Goal: Task Accomplishment & Management: Complete application form

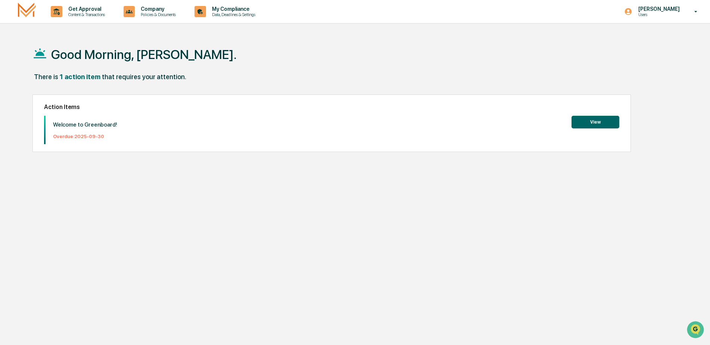
click at [610, 111] on div "Action Items Welcome to Greenboard! Overdue: [DATE] View" at bounding box center [331, 122] width 598 height 57
click at [607, 117] on button "View" at bounding box center [595, 122] width 48 height 13
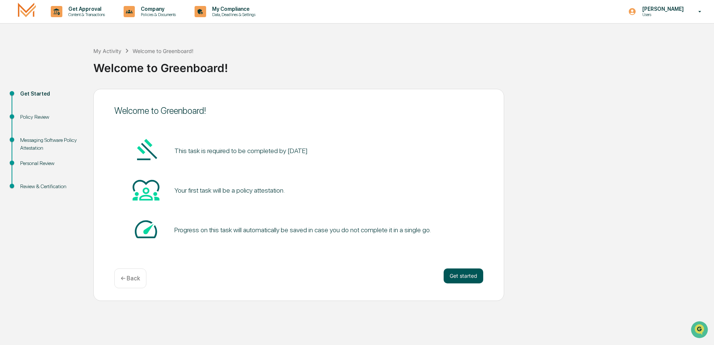
click at [467, 277] on button "Get started" at bounding box center [463, 275] width 40 height 15
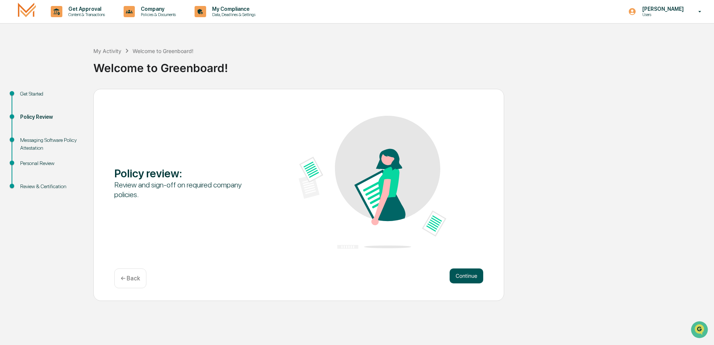
click at [480, 273] on button "Continue" at bounding box center [466, 275] width 34 height 15
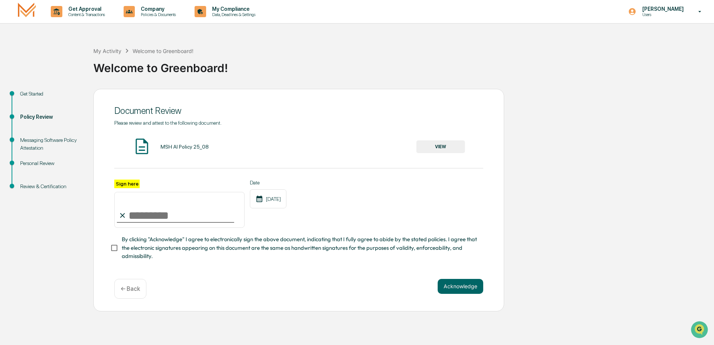
click at [186, 217] on input "Sign here" at bounding box center [179, 210] width 130 height 36
type input "**********"
click at [455, 294] on button "Acknowledge" at bounding box center [460, 286] width 46 height 15
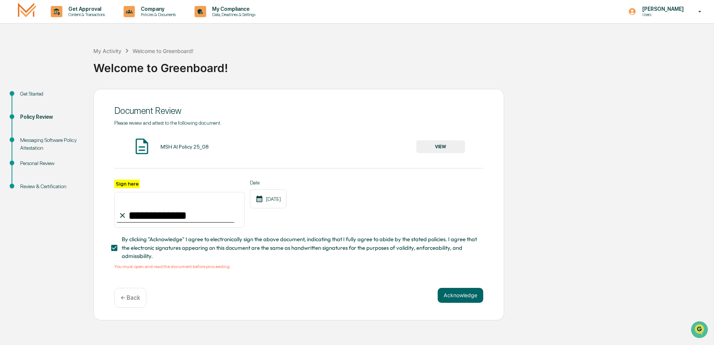
click at [276, 240] on span "By clicking "Acknowledge" I agree to electronically sign the above document, in…" at bounding box center [299, 247] width 355 height 25
click at [436, 149] on button "VIEW" at bounding box center [440, 146] width 49 height 13
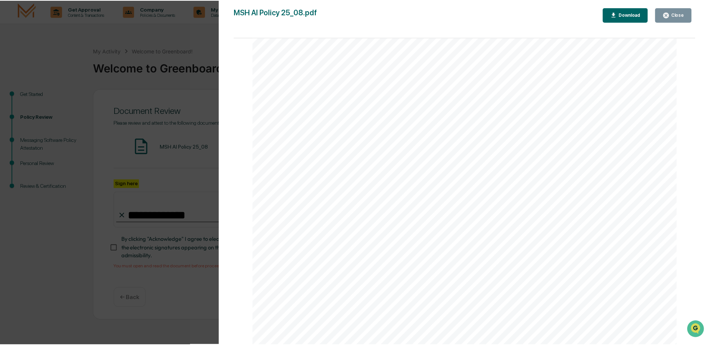
scroll to position [37, 0]
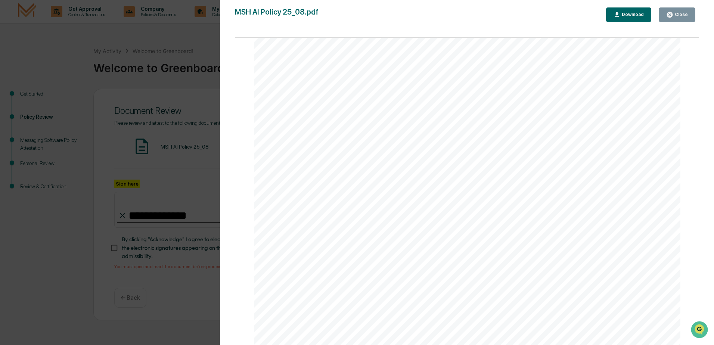
click at [682, 20] on button "Close" at bounding box center [676, 14] width 37 height 15
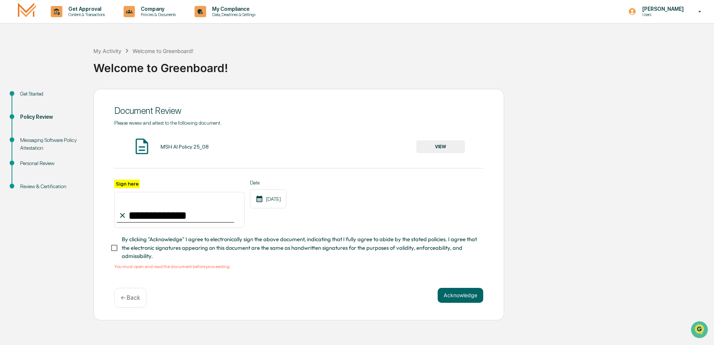
click at [158, 255] on span "By clicking "Acknowledge" I agree to electronically sign the above document, in…" at bounding box center [299, 247] width 355 height 25
click at [452, 303] on button "Acknowledge" at bounding box center [460, 295] width 46 height 15
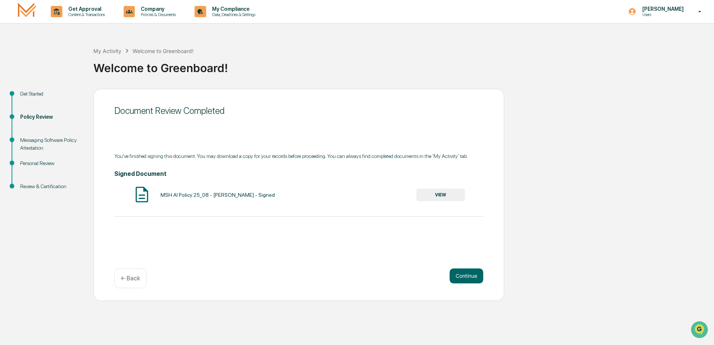
click at [476, 286] on div "Continue ← Back" at bounding box center [298, 278] width 369 height 20
click at [467, 277] on button "Continue" at bounding box center [466, 275] width 34 height 15
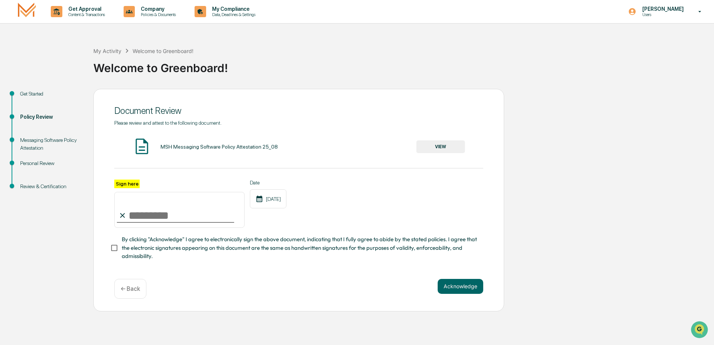
click at [131, 217] on input "Sign here" at bounding box center [179, 210] width 130 height 36
type input "**********"
click at [463, 147] on button "VIEW" at bounding box center [440, 146] width 49 height 13
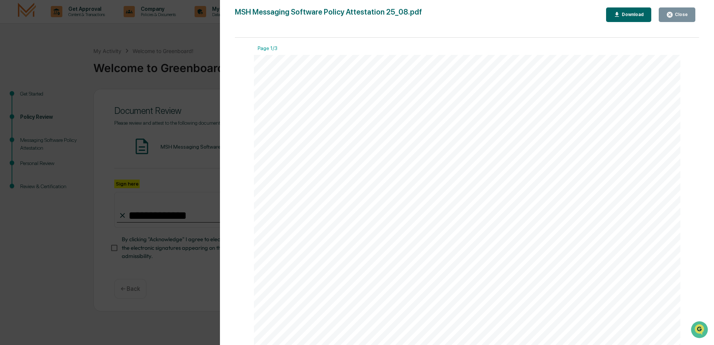
click at [672, 7] on button "Close" at bounding box center [676, 14] width 37 height 15
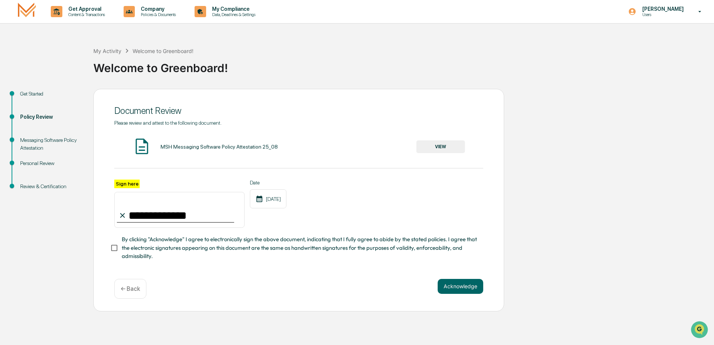
click at [124, 246] on span "By clicking "Acknowledge" I agree to electronically sign the above document, in…" at bounding box center [299, 247] width 355 height 25
click at [451, 288] on button "Acknowledge" at bounding box center [460, 286] width 46 height 15
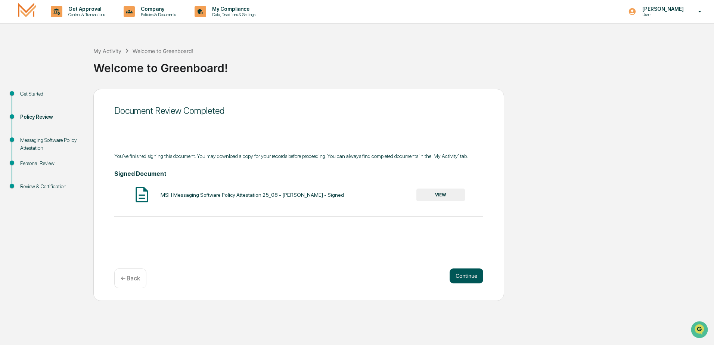
click at [478, 272] on button "Continue" at bounding box center [466, 275] width 34 height 15
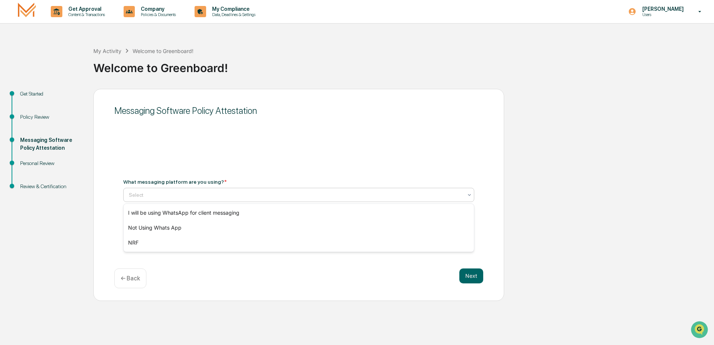
click at [168, 197] on div at bounding box center [296, 194] width 334 height 7
click at [166, 234] on div "Not Using Whats App" at bounding box center [299, 227] width 350 height 15
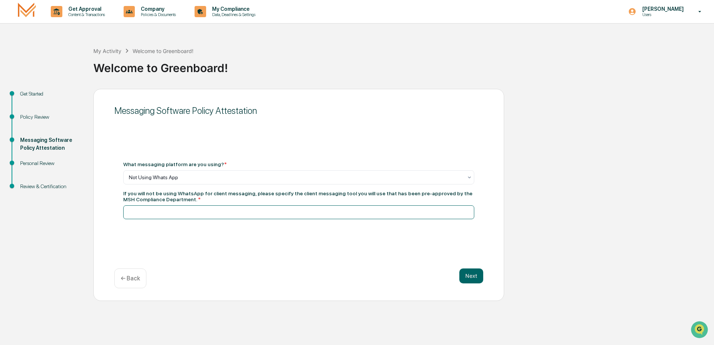
click at [155, 214] on input at bounding box center [298, 212] width 351 height 14
click at [154, 215] on input at bounding box center [298, 212] width 351 height 14
type input "*********"
click at [471, 281] on button "Next" at bounding box center [471, 275] width 24 height 15
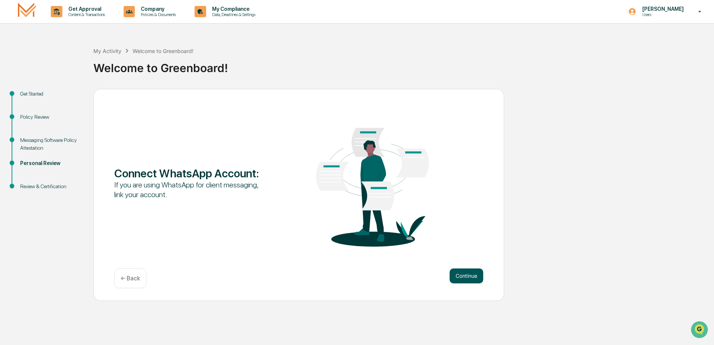
click at [468, 281] on button "Continue" at bounding box center [466, 275] width 34 height 15
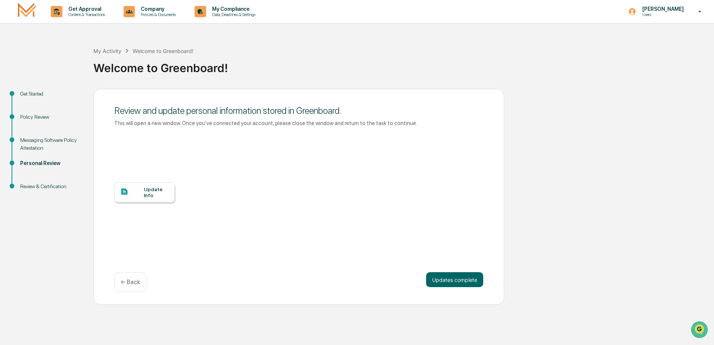
click at [131, 194] on div at bounding box center [132, 191] width 24 height 9
click at [450, 280] on button "Updates complete" at bounding box center [454, 279] width 57 height 15
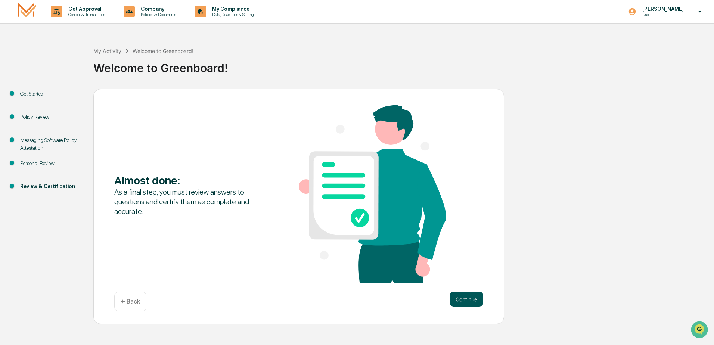
click at [468, 299] on button "Continue" at bounding box center [466, 299] width 34 height 15
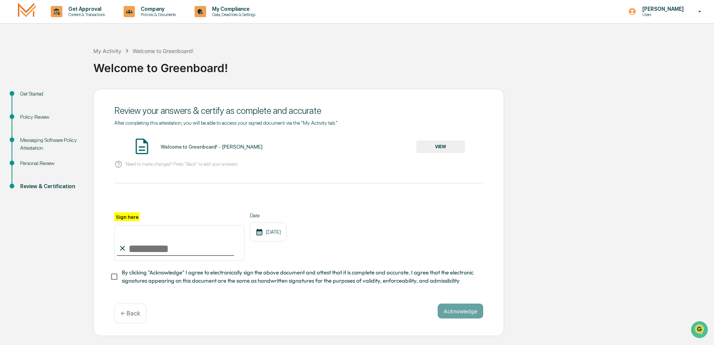
click at [162, 250] on input "Sign here" at bounding box center [179, 243] width 130 height 36
type input "**********"
click at [436, 149] on button "VIEW" at bounding box center [440, 146] width 49 height 13
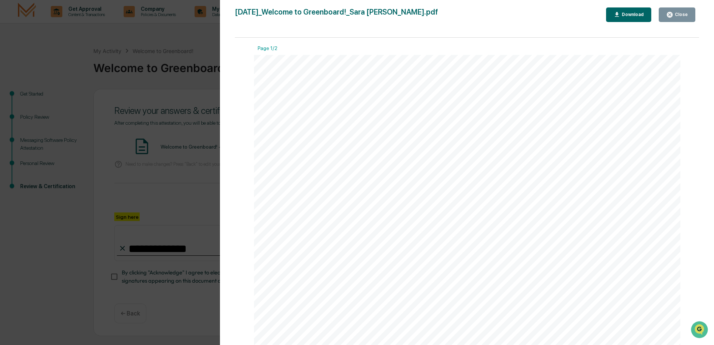
click at [665, 15] on button "Close" at bounding box center [676, 14] width 37 height 15
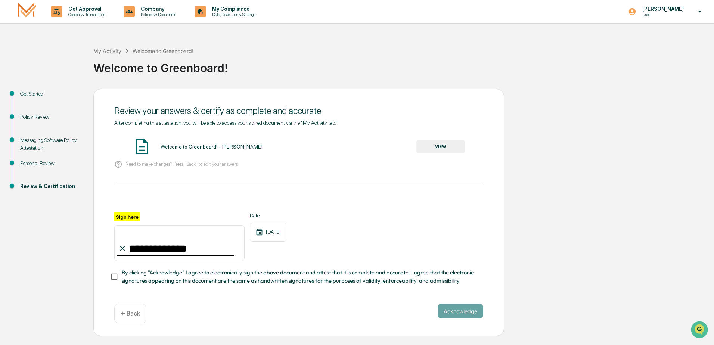
click at [183, 288] on div "**********" at bounding box center [298, 208] width 369 height 177
click at [243, 279] on span "By clicking "Acknowledge" I agree to electronically sign the above document and…" at bounding box center [299, 276] width 355 height 17
click at [153, 277] on span "By clicking "Acknowledge" I agree to electronically sign the above document and…" at bounding box center [299, 276] width 355 height 17
click at [473, 310] on button "Acknowledge" at bounding box center [460, 310] width 46 height 15
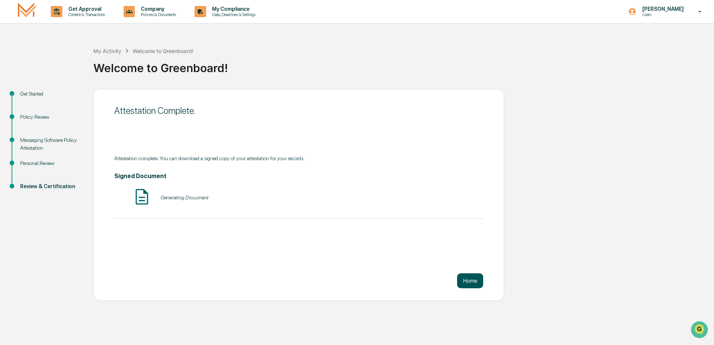
click at [472, 274] on button "Home" at bounding box center [470, 280] width 26 height 15
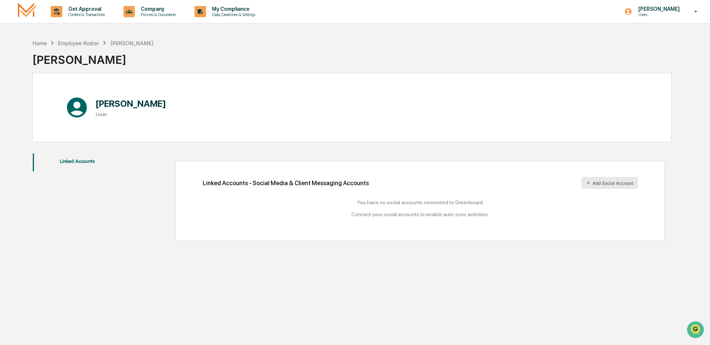
click at [607, 182] on button "Add Social Account" at bounding box center [609, 183] width 57 height 12
click at [90, 159] on button "Linked Accounts" at bounding box center [77, 162] width 89 height 18
click at [510, 84] on div "Sara McIntosh User" at bounding box center [351, 107] width 639 height 69
click at [82, 35] on div "Get Approval Content & Transactions Company Policies & Documents My Compliance …" at bounding box center [355, 190] width 710 height 380
click at [81, 43] on div "Employee Roster" at bounding box center [78, 43] width 41 height 6
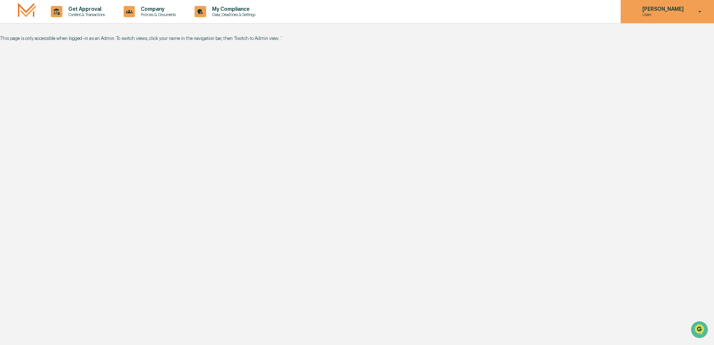
click at [667, 13] on p "Users" at bounding box center [661, 14] width 51 height 5
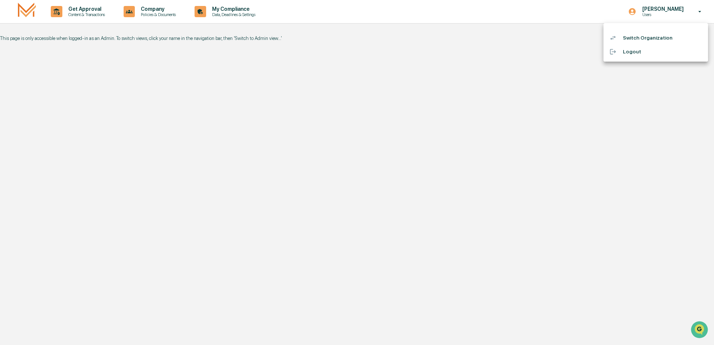
click at [422, 43] on div at bounding box center [357, 172] width 714 height 345
